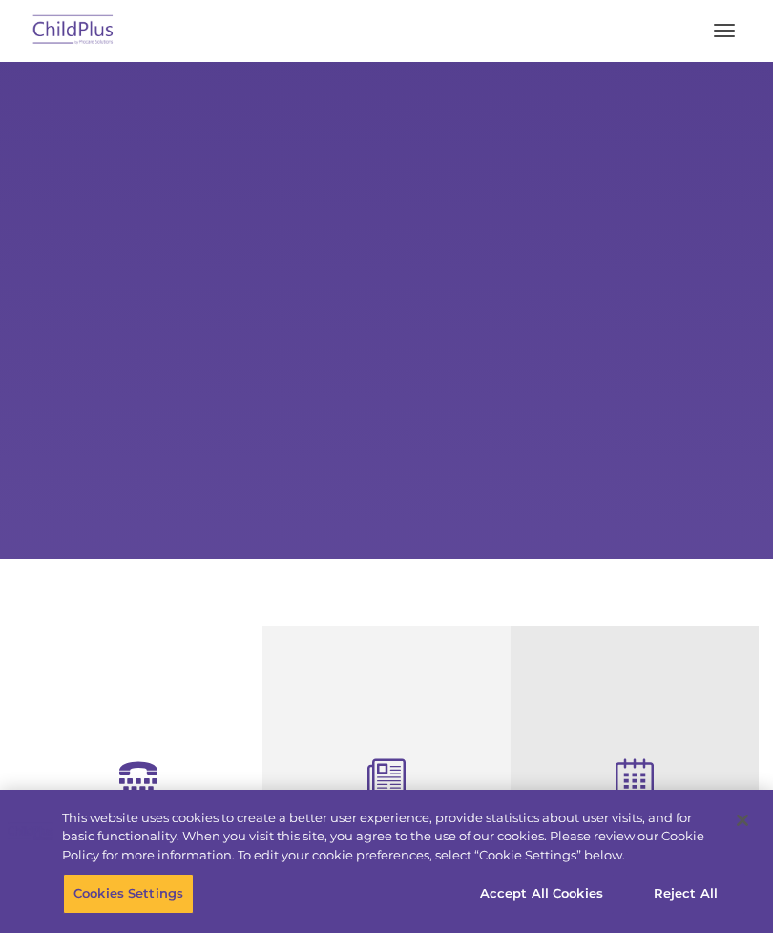
select select "MEDIUM"
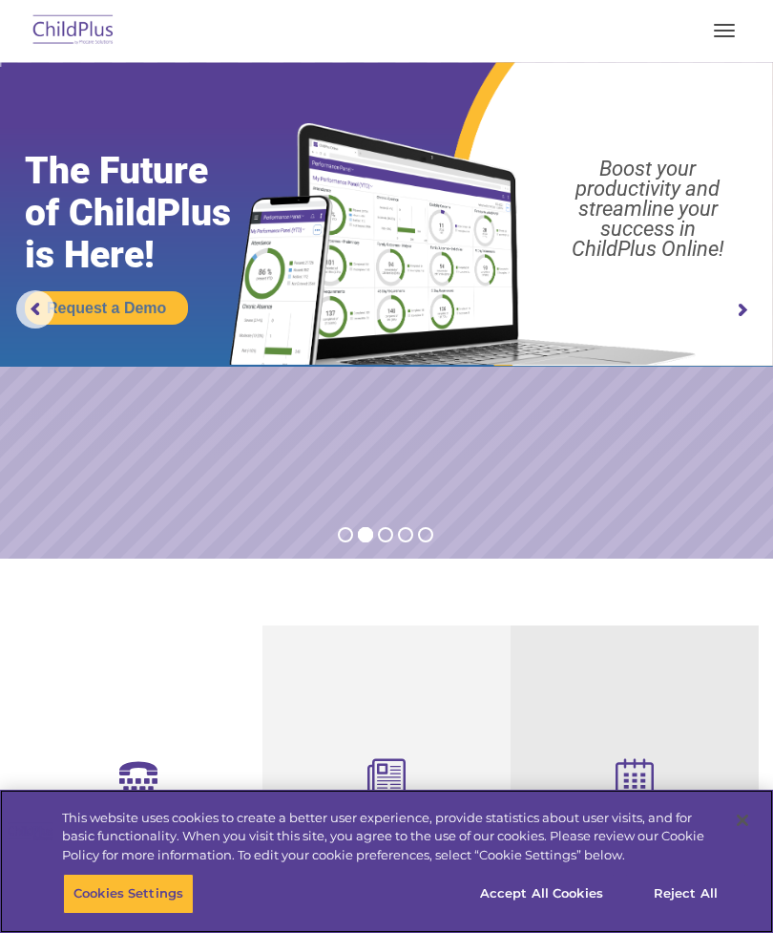
click at [95, 874] on button "Cookies Settings" at bounding box center [128, 894] width 131 height 40
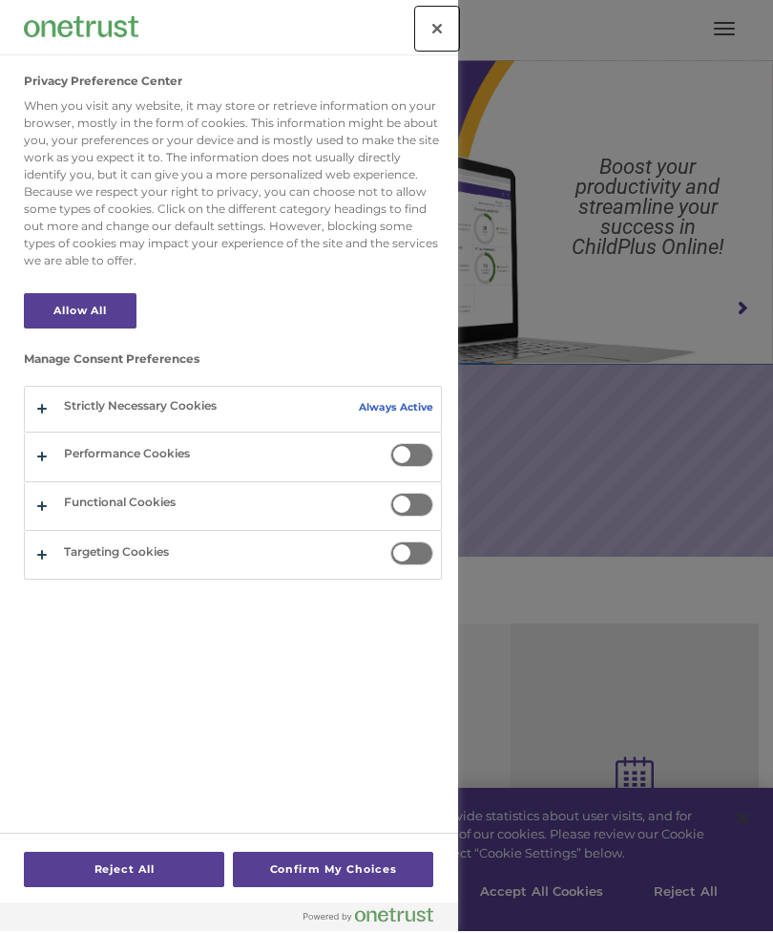
scroll to position [3, 0]
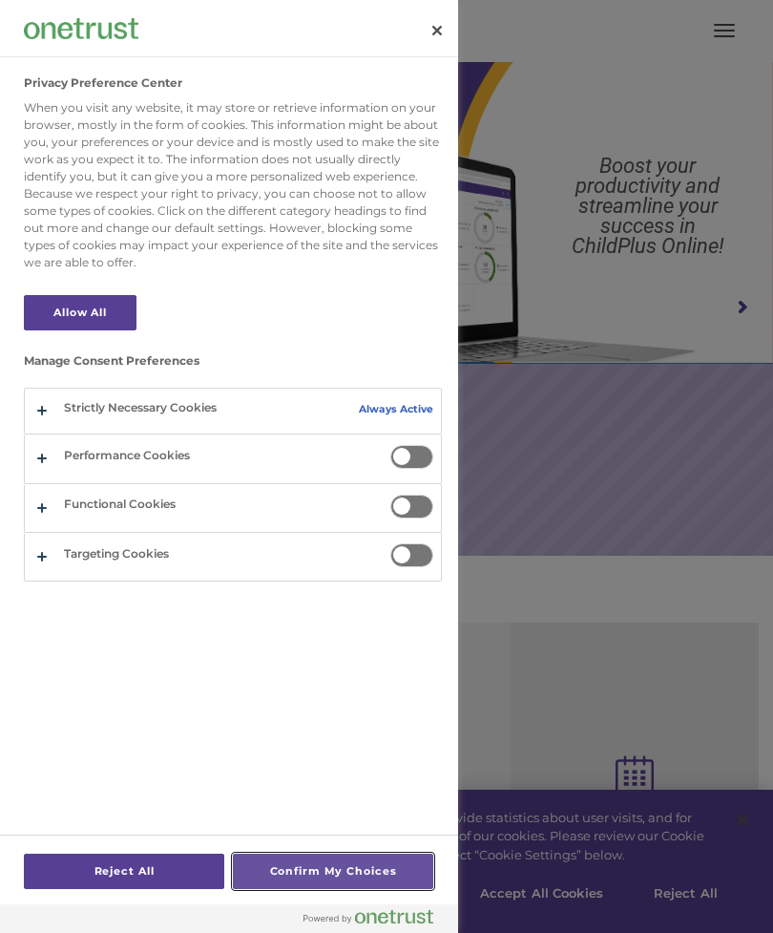
click at [311, 871] on button "Confirm My Choices" at bounding box center [333, 871] width 201 height 35
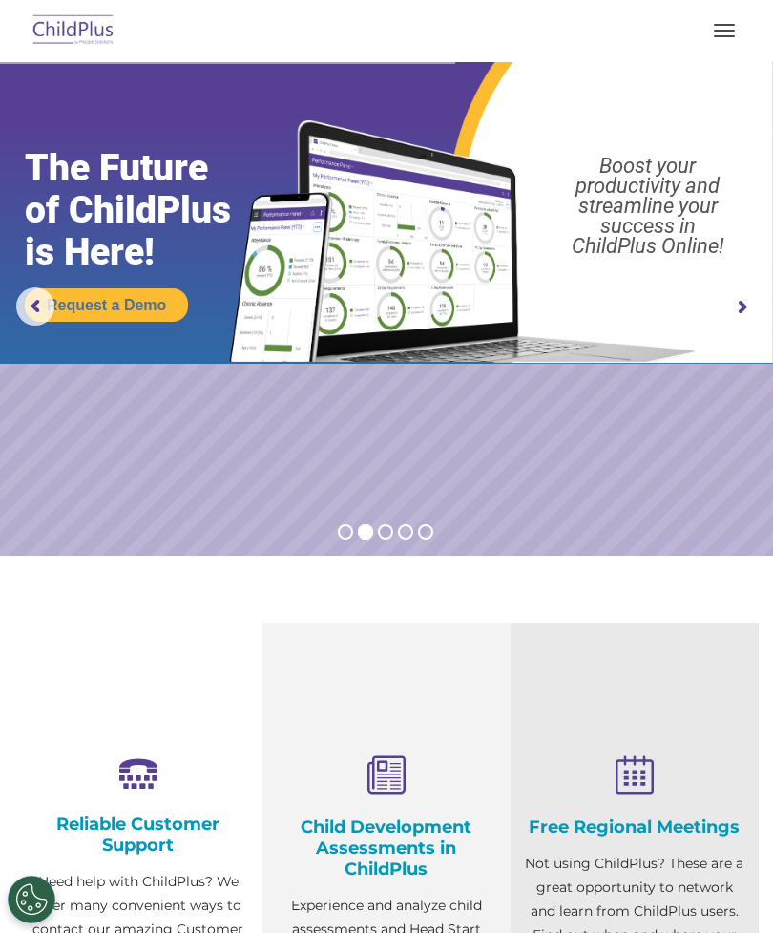
click at [720, 34] on button "button" at bounding box center [725, 30] width 40 height 31
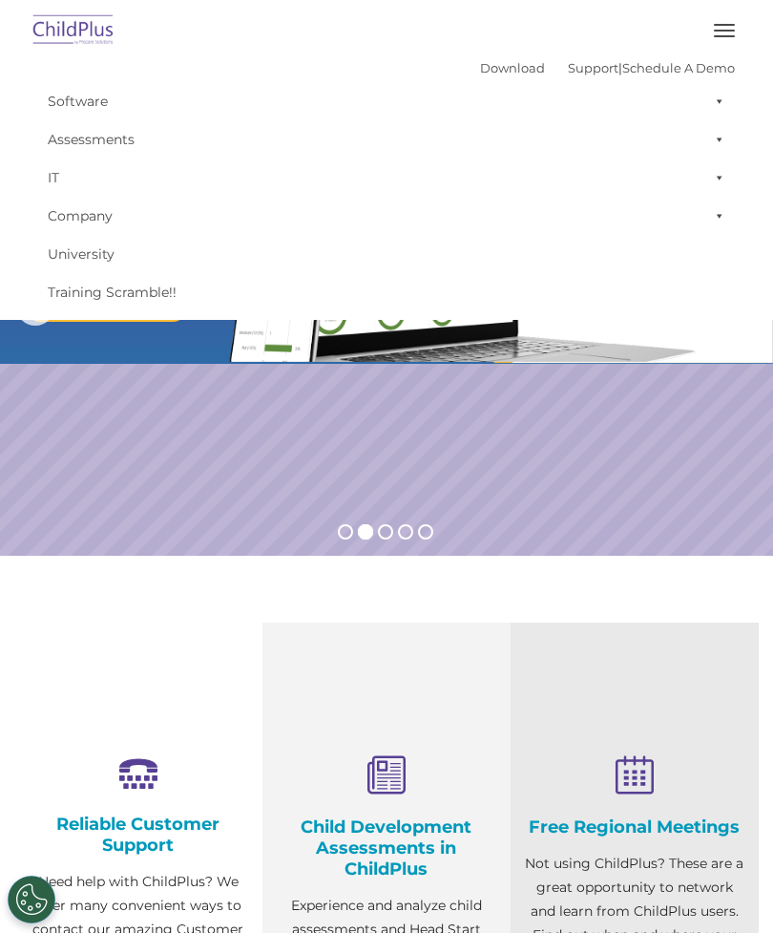
click at [629, 473] on rs-slide "Request a Demo The Future of ChildPlus is Here! Boost your productivity and str…" at bounding box center [386, 307] width 773 height 497
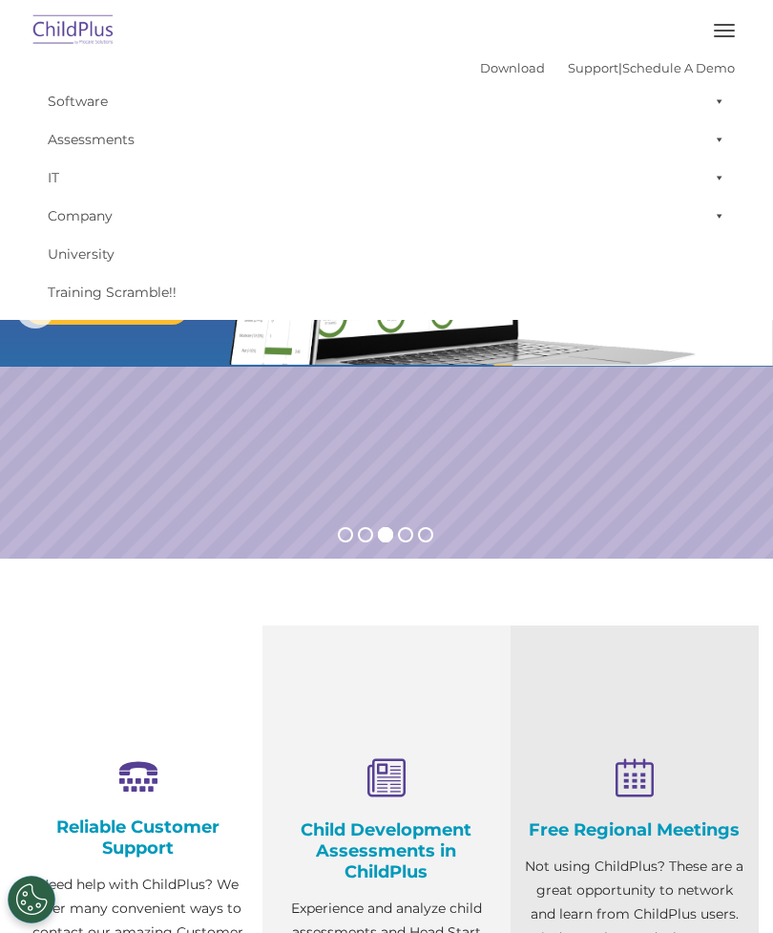
scroll to position [0, 0]
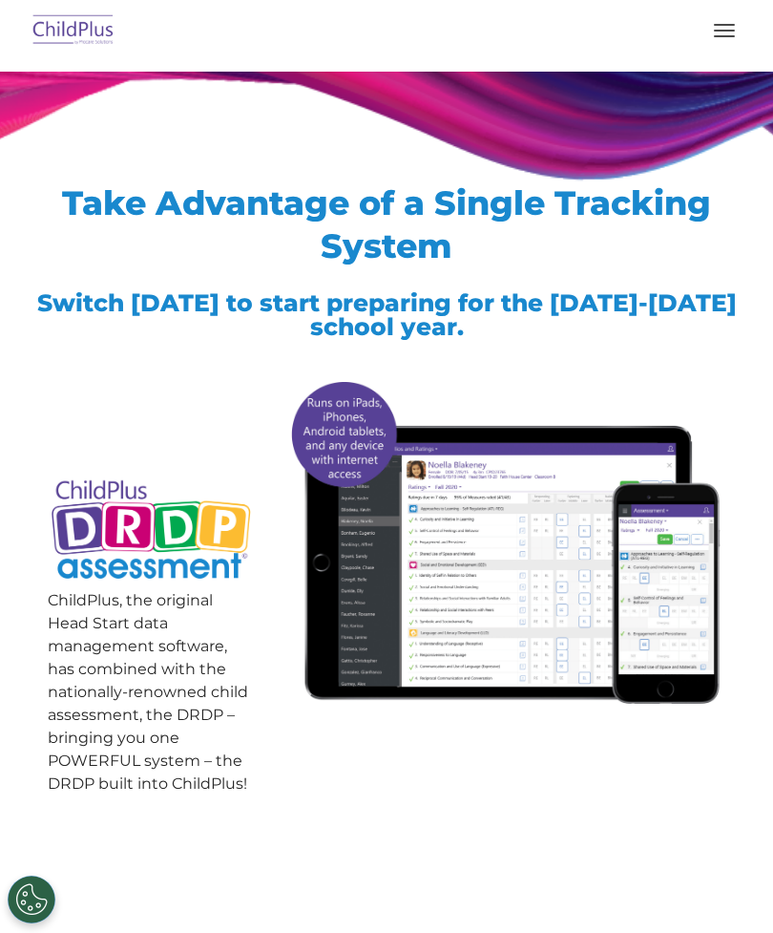
click at [709, 45] on button "button" at bounding box center [725, 30] width 40 height 31
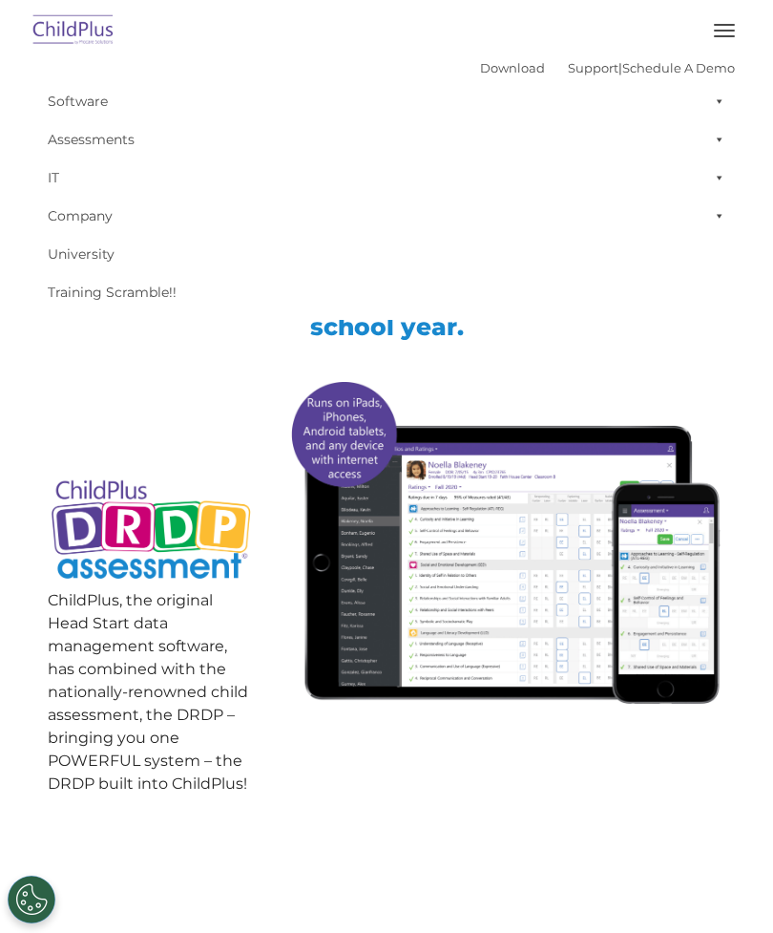
click at [627, 597] on img at bounding box center [505, 541] width 442 height 339
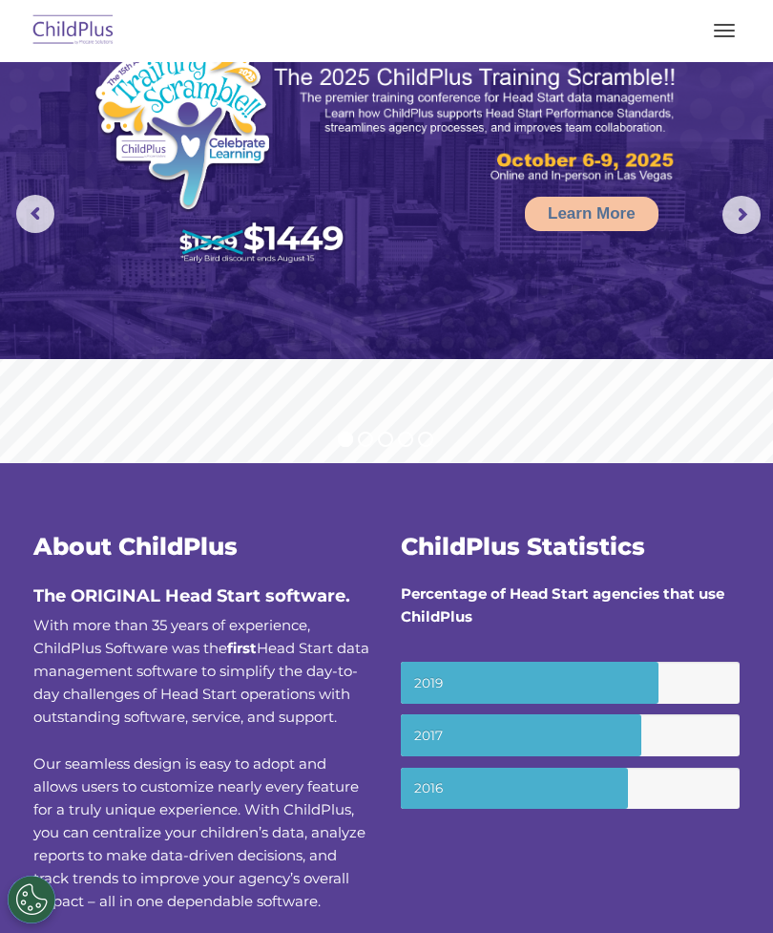
click at [698, 42] on div at bounding box center [386, 31] width 697 height 46
click at [723, 30] on span "button" at bounding box center [724, 31] width 21 height 2
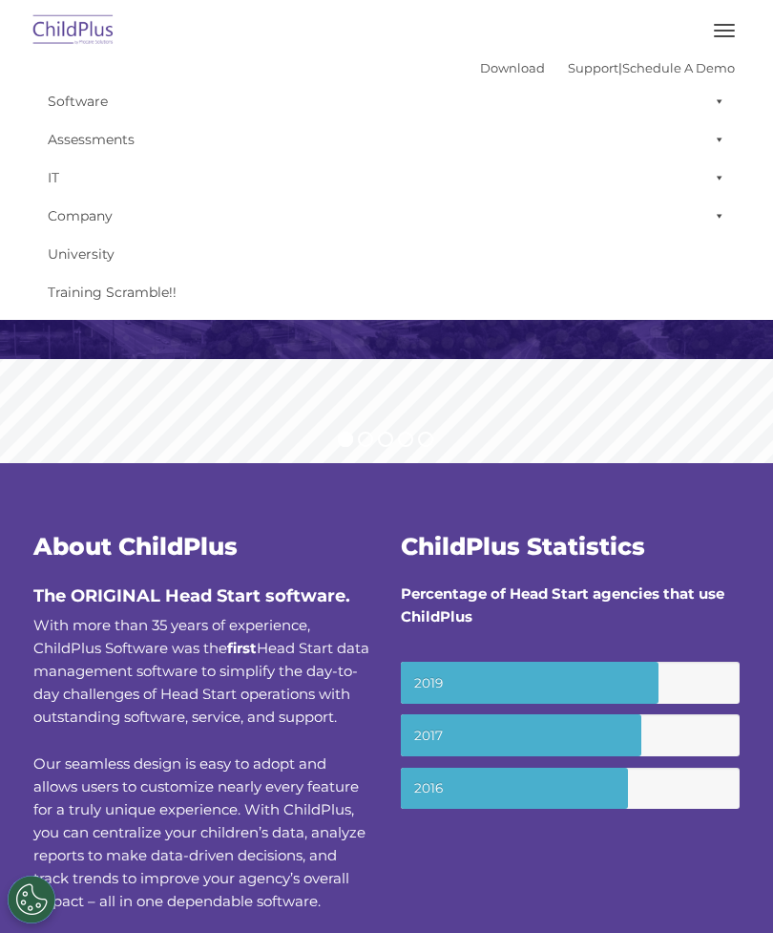
click at [96, 225] on link "Company" at bounding box center [386, 216] width 697 height 38
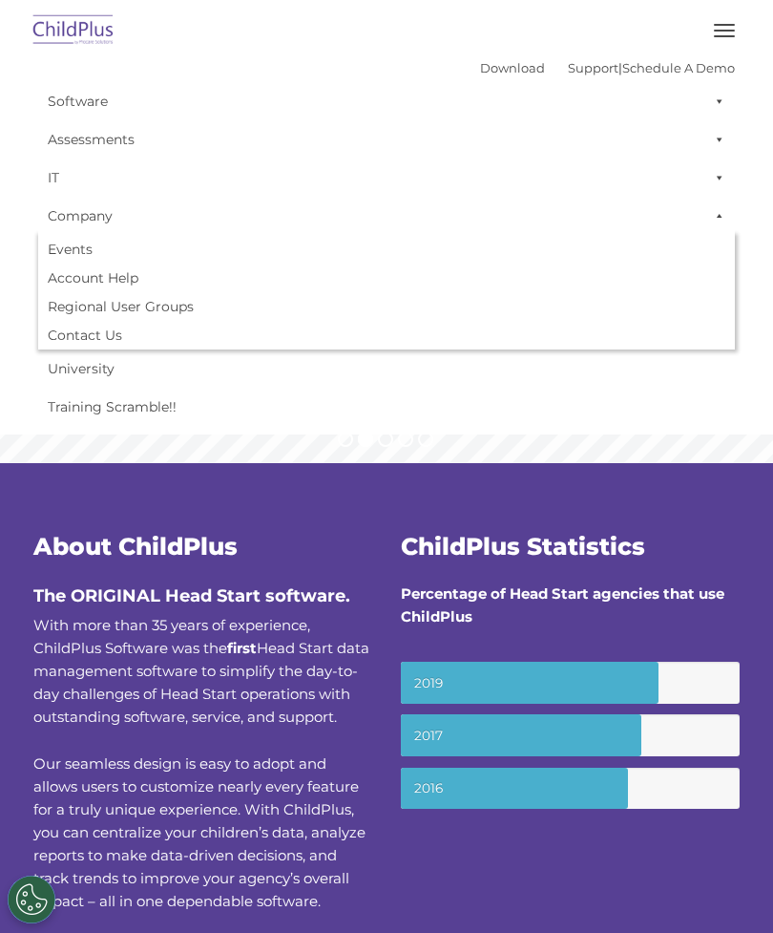
click at [73, 99] on link "Software" at bounding box center [386, 101] width 697 height 38
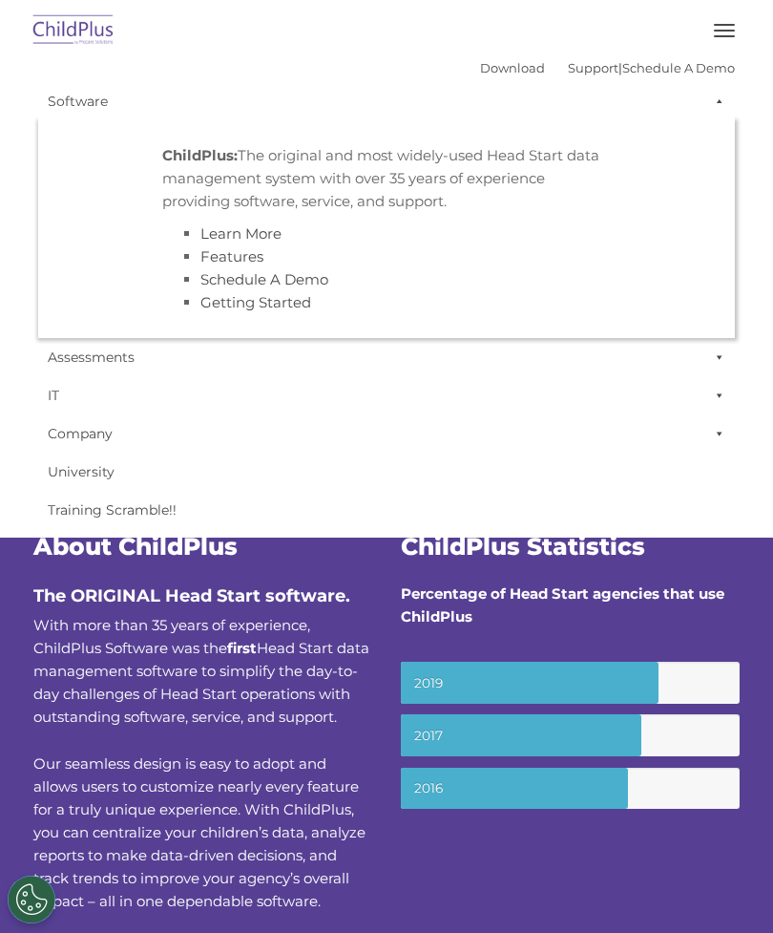
click at [680, 536] on h3 "ChildPlus Statistics" at bounding box center [570, 547] width 339 height 24
